Goal: Task Accomplishment & Management: Manage account settings

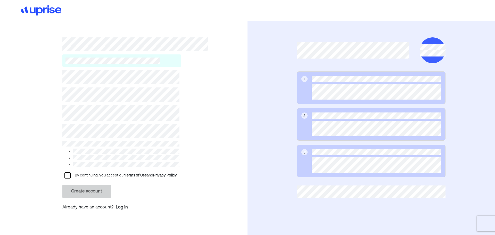
click at [65, 176] on div at bounding box center [67, 175] width 6 height 6
click at [75, 190] on button "Create account" at bounding box center [86, 191] width 48 height 13
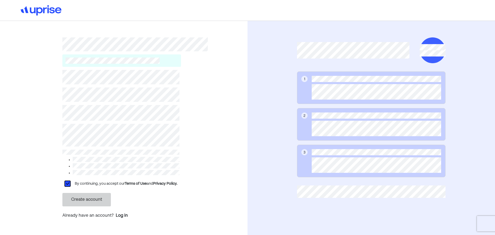
click at [159, 201] on div "Create account" at bounding box center [120, 199] width 117 height 13
click at [0, 140] on div "L By continuing, you accept our Terms of Use and Privacy Policy. Create account…" at bounding box center [124, 130] width 248 height 219
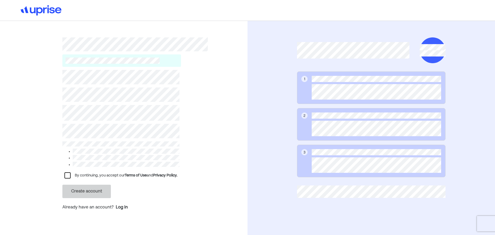
click at [64, 174] on div at bounding box center [67, 175] width 6 height 6
click at [88, 191] on button "Create account" at bounding box center [86, 191] width 48 height 13
click at [64, 172] on div at bounding box center [67, 175] width 6 height 6
click at [88, 193] on button "Create account" at bounding box center [86, 191] width 48 height 13
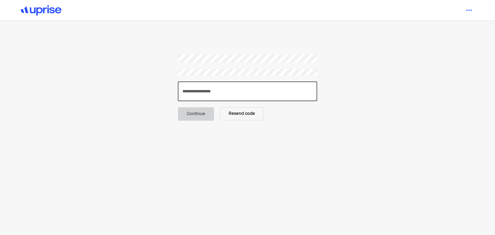
click at [275, 90] on input "number" at bounding box center [247, 91] width 139 height 20
click at [240, 116] on button "Resend code" at bounding box center [241, 113] width 43 height 13
click at [209, 98] on input "number" at bounding box center [247, 91] width 139 height 20
paste input "******"
type input "******"
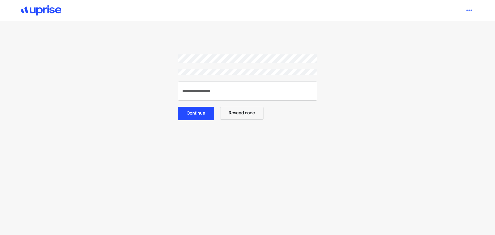
click at [204, 112] on button "Continue" at bounding box center [196, 113] width 36 height 13
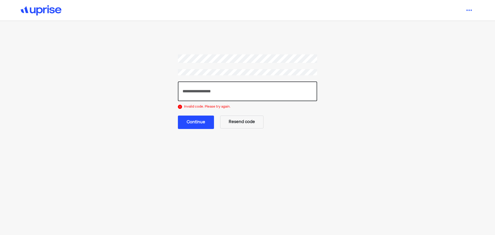
click at [196, 89] on input "******" at bounding box center [247, 91] width 139 height 20
paste input "number"
type input "******"
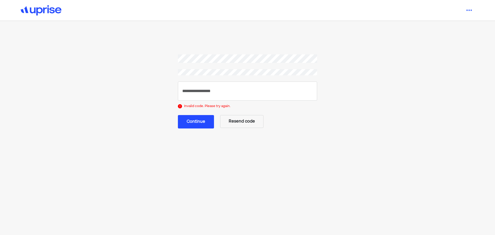
click at [190, 121] on button "Continue" at bounding box center [196, 121] width 36 height 13
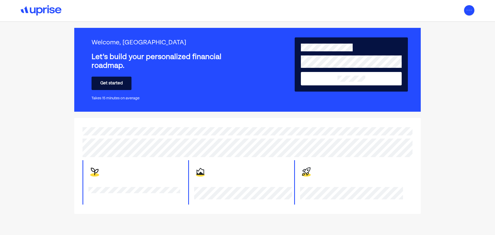
click at [471, 11] on img at bounding box center [469, 10] width 10 height 10
click at [464, 22] on div "Settings" at bounding box center [463, 22] width 17 height 6
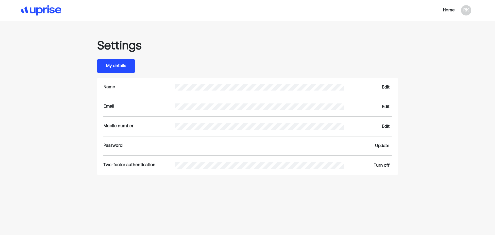
click at [129, 71] on button "My details" at bounding box center [116, 65] width 38 height 13
click at [103, 67] on button "My details" at bounding box center [116, 65] width 38 height 13
click at [110, 65] on button "My details" at bounding box center [116, 65] width 38 height 13
click at [44, 6] on img at bounding box center [41, 10] width 41 height 10
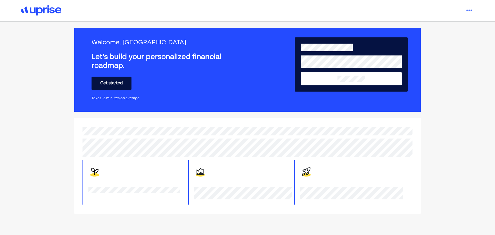
click at [120, 87] on button "Get started" at bounding box center [112, 83] width 40 height 13
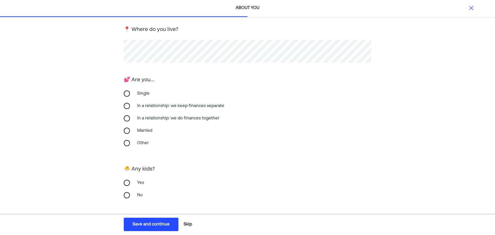
scroll to position [76, 0]
click at [182, 222] on button "Skip" at bounding box center [188, 224] width 13 height 13
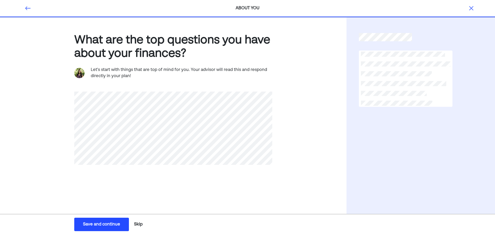
click at [0, 65] on div "What are the top questions you have about your finances? Let's start with thing…" at bounding box center [173, 124] width 347 height 212
click at [108, 222] on div "Save and continue" at bounding box center [101, 224] width 37 height 6
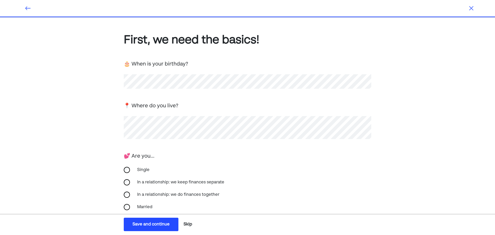
scroll to position [60, 0]
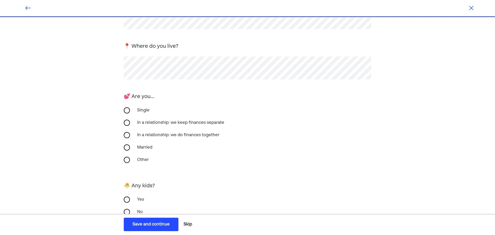
click at [144, 110] on div "Single" at bounding box center [160, 110] width 52 height 12
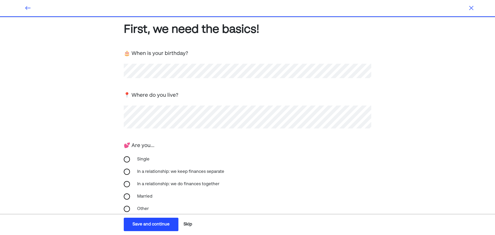
scroll to position [76, 0]
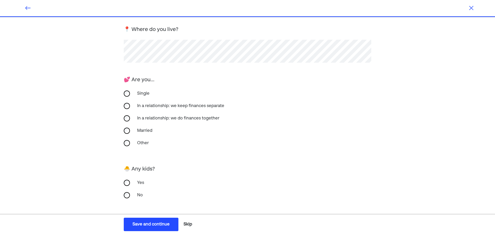
click at [133, 195] on div "No" at bounding box center [248, 195] width 248 height 12
click at [157, 220] on button "Save and continue Save Save and continue" at bounding box center [151, 224] width 55 height 13
click at [363, 86] on div "💕 Are you... Single In a relationship: we keep finances separate In a relations…" at bounding box center [248, 113] width 248 height 77
click at [147, 226] on div "Save and continue" at bounding box center [151, 224] width 37 height 6
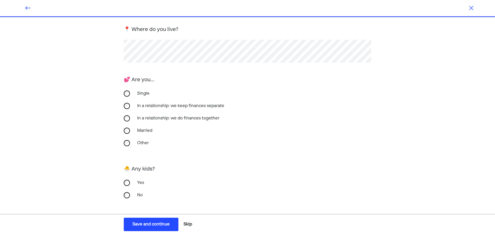
click at [147, 226] on div "Save and continue" at bounding box center [151, 224] width 37 height 6
click at [193, 224] on button "Skip" at bounding box center [188, 224] width 13 height 13
click at [186, 224] on button "Skip" at bounding box center [188, 224] width 13 height 13
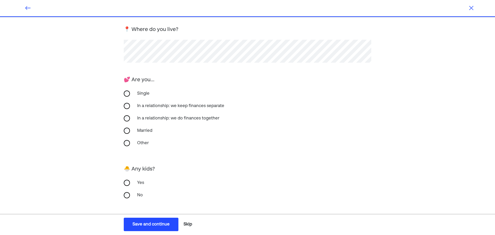
click at [186, 224] on button "Skip" at bounding box center [188, 224] width 13 height 13
click at [314, 154] on div "First, we need the basics! 🎂 When is your birthday? 📍 Where do you live? 💕 Are …" at bounding box center [248, 80] width 248 height 248
click at [376, 60] on div "First, we need the basics! 🎂 When is your birthday? 📍 Where do you live? 💕 Are …" at bounding box center [247, 88] width 495 height 294
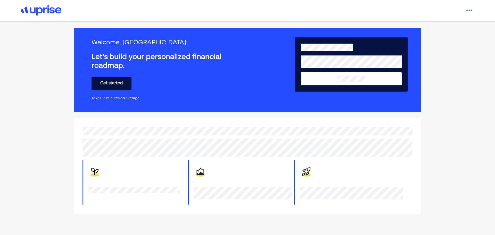
click at [113, 87] on button "Get started" at bounding box center [112, 83] width 40 height 13
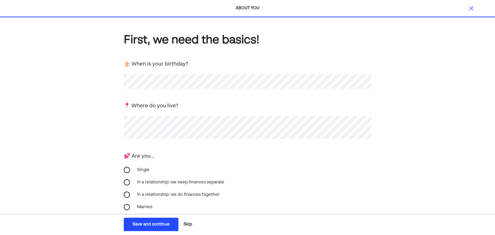
click at [188, 224] on button "Skip" at bounding box center [188, 224] width 13 height 13
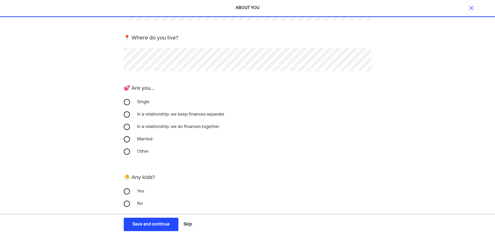
scroll to position [69, 0]
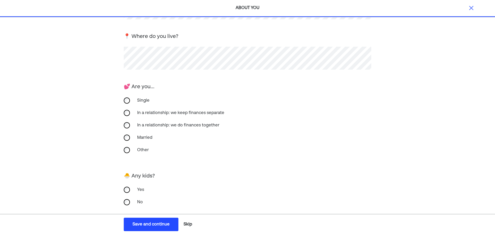
click at [125, 103] on div "Single" at bounding box center [248, 100] width 248 height 12
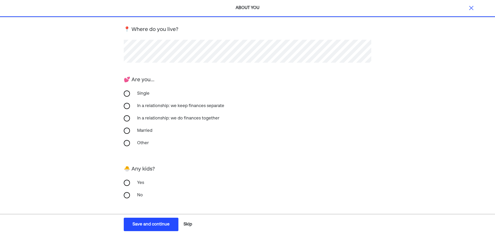
click at [157, 225] on div "Save and continue" at bounding box center [151, 224] width 37 height 6
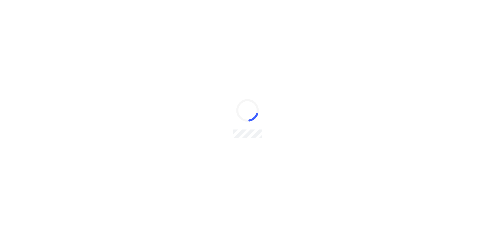
scroll to position [0, 0]
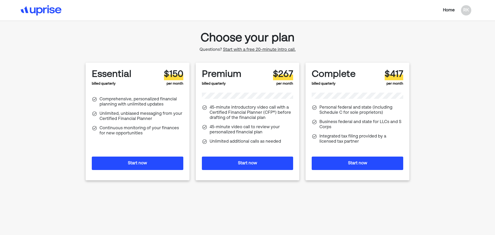
click at [158, 163] on button "Start now" at bounding box center [138, 163] width 92 height 13
click at [462, 11] on div "RK" at bounding box center [466, 10] width 10 height 10
click at [456, 22] on div "Settings" at bounding box center [463, 22] width 17 height 6
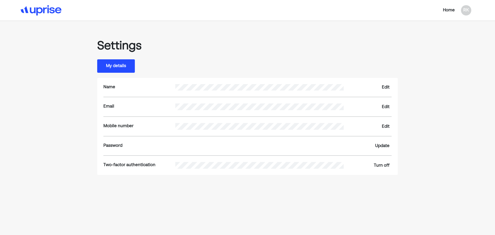
click at [386, 86] on div "Edit" at bounding box center [386, 87] width 8 height 6
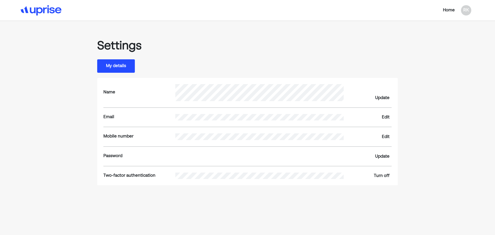
click at [378, 96] on div "Update" at bounding box center [382, 98] width 14 height 6
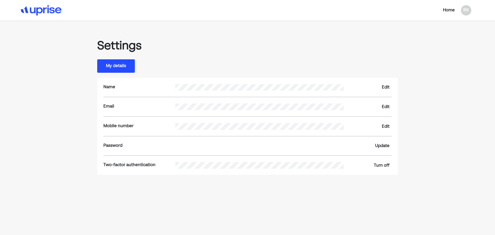
click at [387, 87] on div "Edit" at bounding box center [386, 87] width 8 height 6
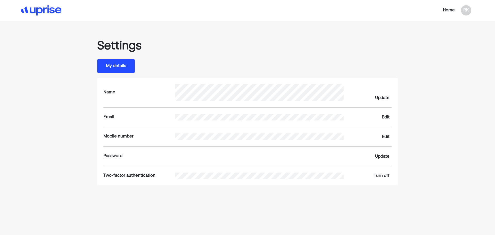
click at [257, 42] on div "Settings" at bounding box center [247, 46] width 301 height 14
click at [37, 58] on div "Home RK Settings My details Name Update Email Edit Mobile number Edit Password …" at bounding box center [247, 118] width 495 height 237
click at [386, 98] on div "Update" at bounding box center [382, 98] width 14 height 6
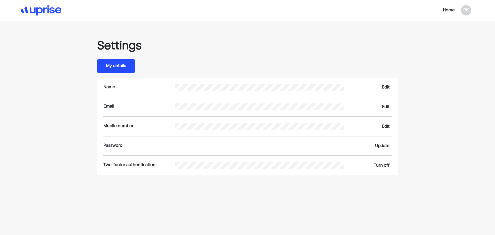
click at [78, 106] on main "Settings My details Name Edit Email Edit Mobile number Edit Password Update Two…" at bounding box center [247, 132] width 347 height 210
click at [386, 85] on div "Edit" at bounding box center [386, 87] width 8 height 6
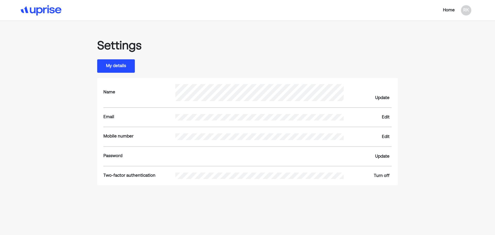
click at [379, 97] on div "Update" at bounding box center [382, 98] width 14 height 6
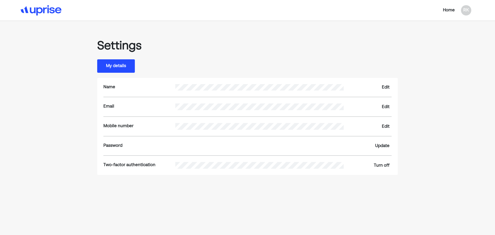
click at [0, 62] on div "Home RK Settings My details Name Edit Email Edit Mobile number Edit Password Up…" at bounding box center [247, 118] width 495 height 237
click at [104, 67] on button "My details" at bounding box center [116, 65] width 38 height 13
click at [45, 13] on img at bounding box center [41, 10] width 41 height 10
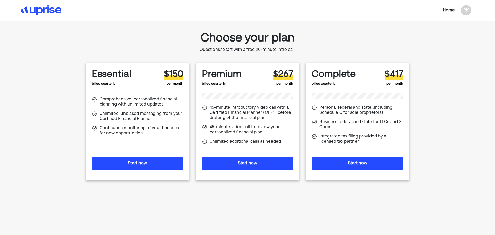
click at [17, 47] on div "Home RK Choose your plan Questions? Start with a free 20-minute intro call. Ess…" at bounding box center [247, 119] width 495 height 239
click at [451, 12] on div "Home" at bounding box center [449, 10] width 12 height 6
click at [466, 9] on div "RK" at bounding box center [466, 10] width 10 height 10
click at [451, 24] on img at bounding box center [451, 22] width 4 height 4
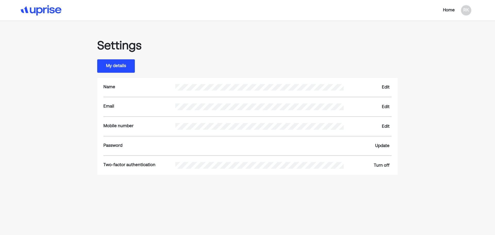
click at [0, 53] on div "Home RK Settings My details Name Edit Email Edit Mobile number Edit Password Up…" at bounding box center [247, 118] width 495 height 237
click at [382, 106] on div "Edit" at bounding box center [386, 107] width 8 height 6
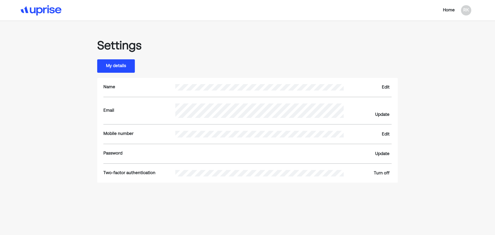
click at [381, 115] on div "Update" at bounding box center [382, 115] width 14 height 6
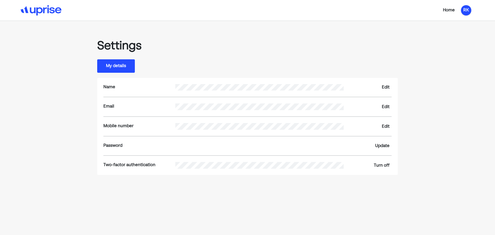
click at [466, 10] on div "RK" at bounding box center [466, 10] width 10 height 10
click at [450, 34] on img at bounding box center [451, 32] width 4 height 4
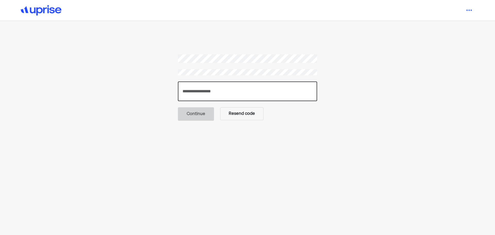
click at [191, 92] on input "number" at bounding box center [247, 91] width 139 height 20
click at [237, 114] on button "Resend code" at bounding box center [241, 113] width 43 height 13
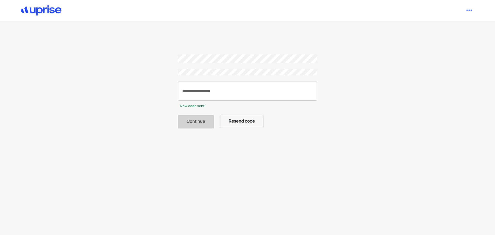
click at [0, 123] on div "New code sent! Continue Resend code" at bounding box center [247, 132] width 495 height 265
click at [202, 90] on input "number" at bounding box center [247, 91] width 139 height 20
paste input "******"
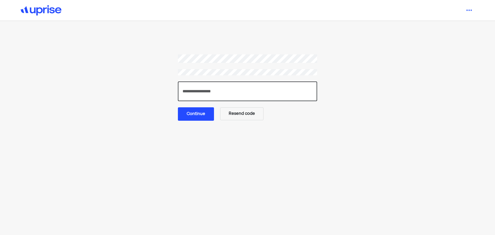
type input "******"
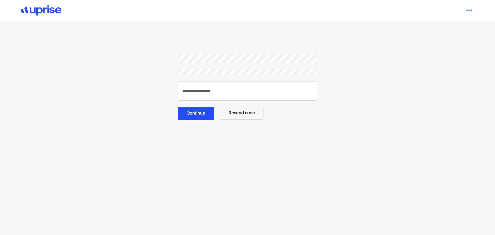
click at [203, 115] on button "Continue" at bounding box center [196, 113] width 36 height 13
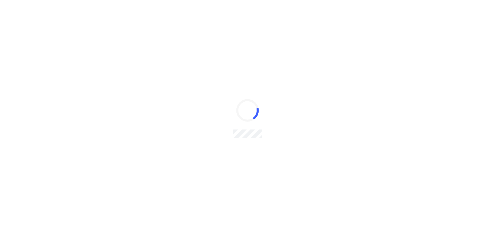
drag, startPoint x: 415, startPoint y: 0, endPoint x: 291, endPoint y: 28, distance: 127.2
click at [291, 28] on div at bounding box center [247, 117] width 495 height 235
